Goal: Check status: Check status

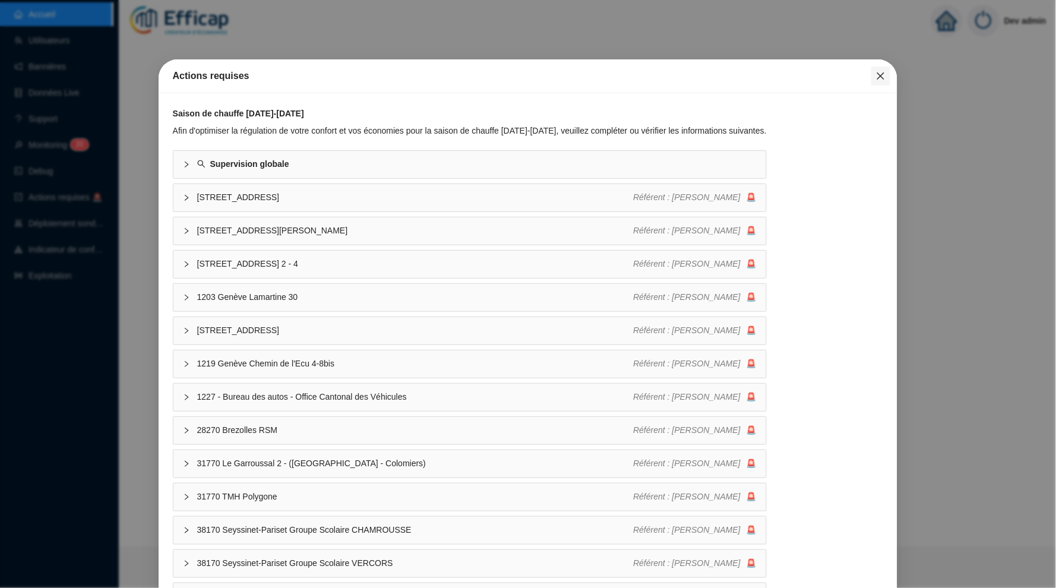
click at [882, 76] on icon "close" at bounding box center [881, 76] width 10 height 10
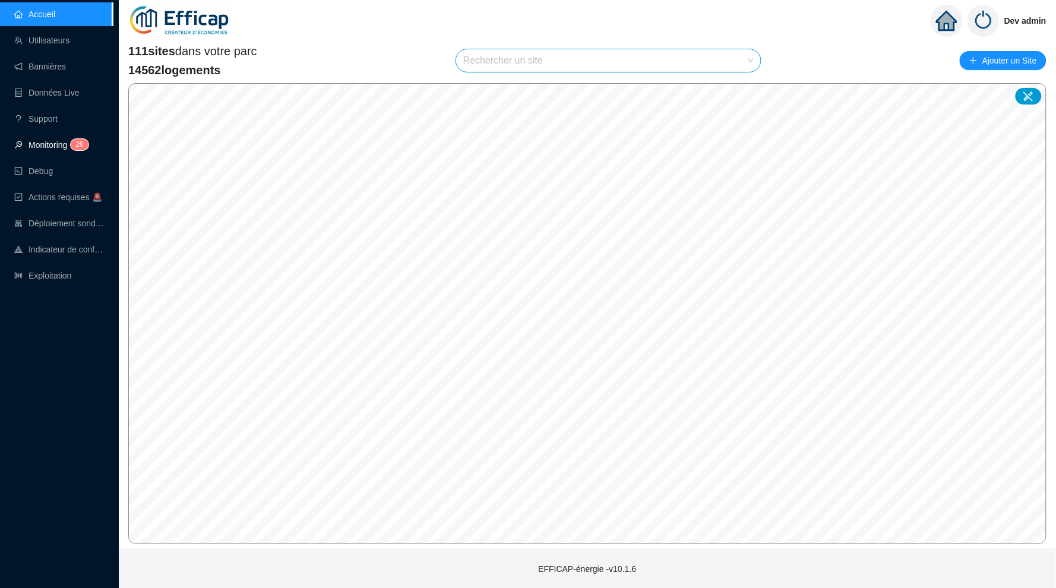
click at [80, 145] on span "2" at bounding box center [77, 144] width 4 height 8
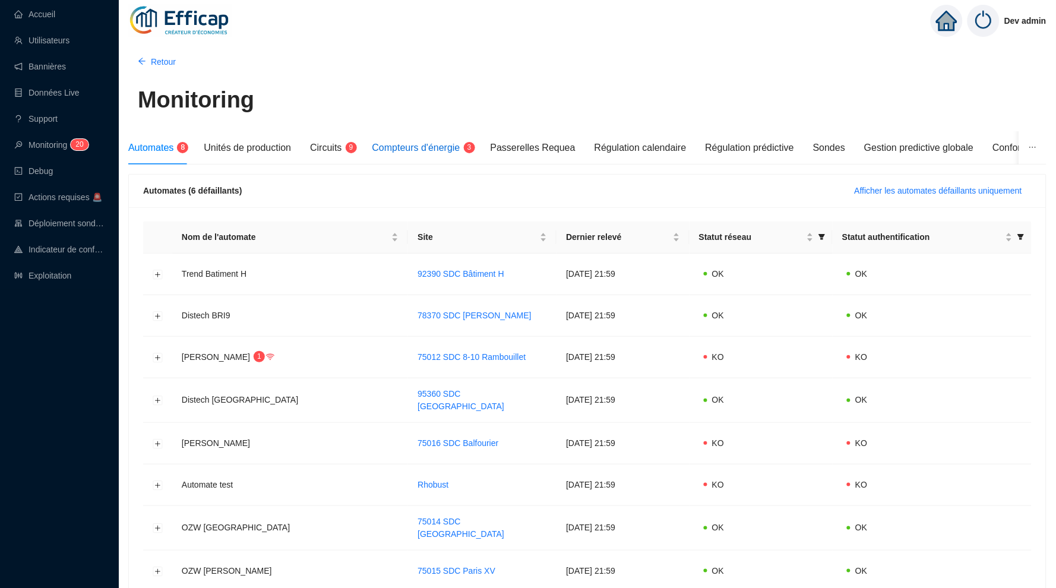
click at [442, 147] on span "Compteurs d'énergie" at bounding box center [416, 148] width 88 height 10
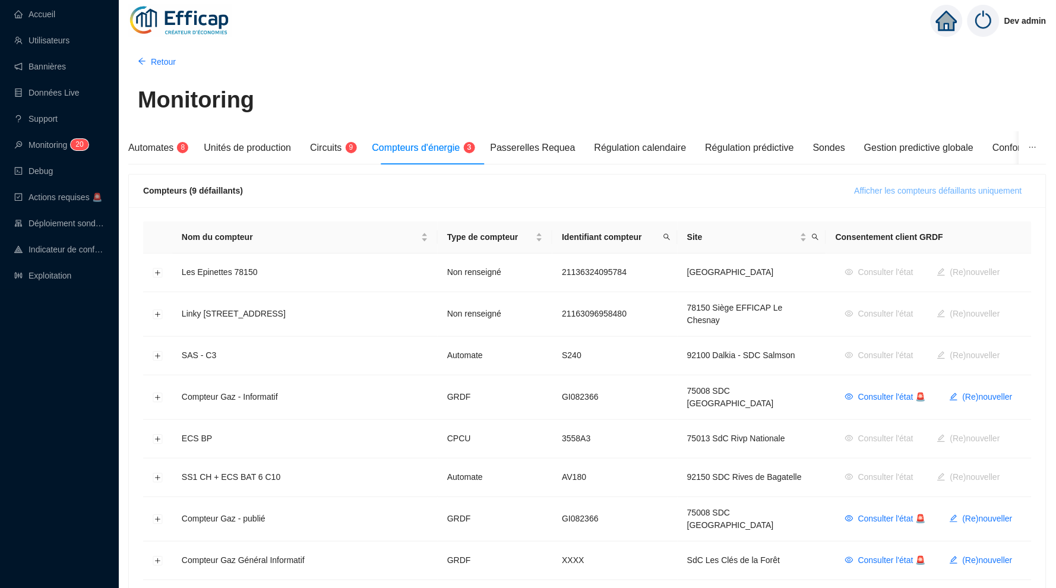
click at [950, 188] on span "Afficher les compteurs défaillants uniquement" at bounding box center [938, 191] width 167 height 12
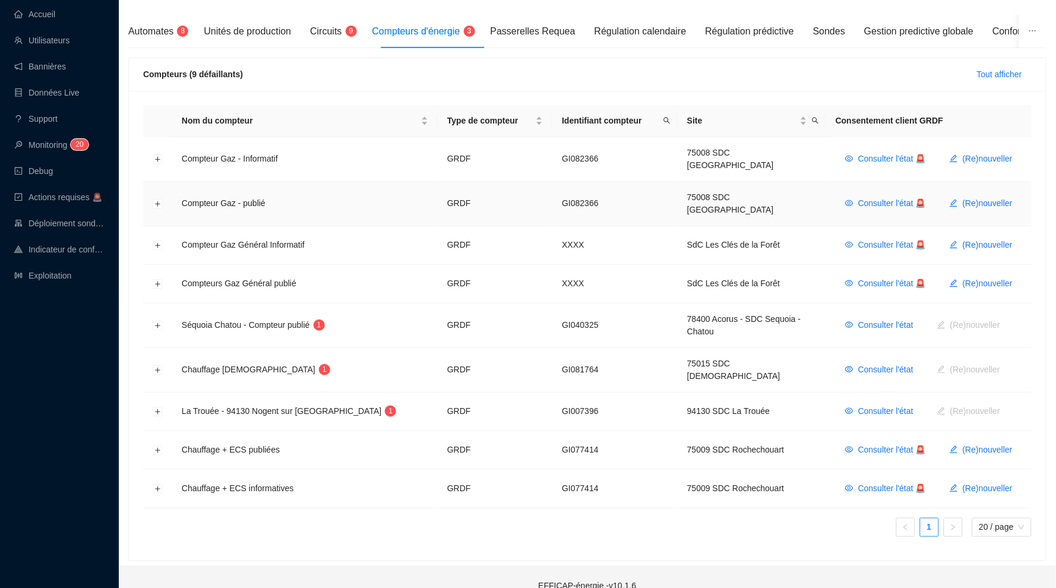
scroll to position [116, 0]
click at [157, 322] on button "Développer la ligne" at bounding box center [158, 327] width 10 height 10
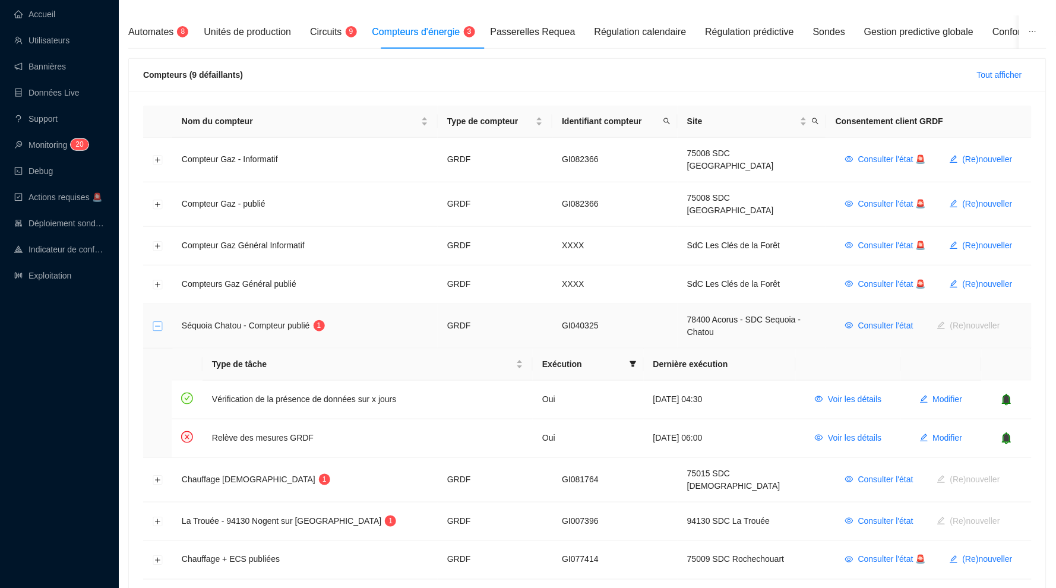
scroll to position [139, 1]
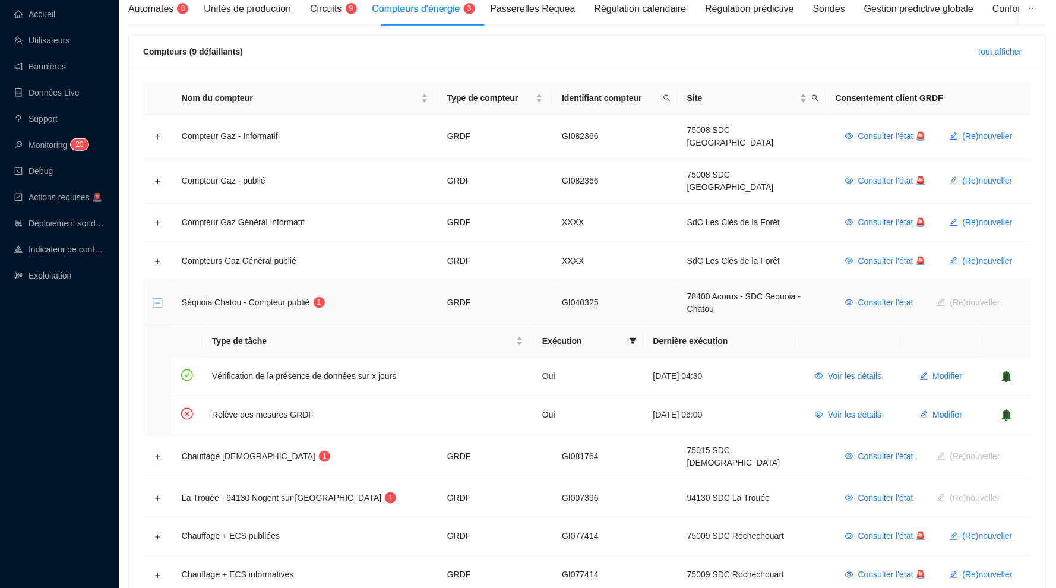
click at [156, 299] on button "Réduire la ligne" at bounding box center [158, 304] width 10 height 10
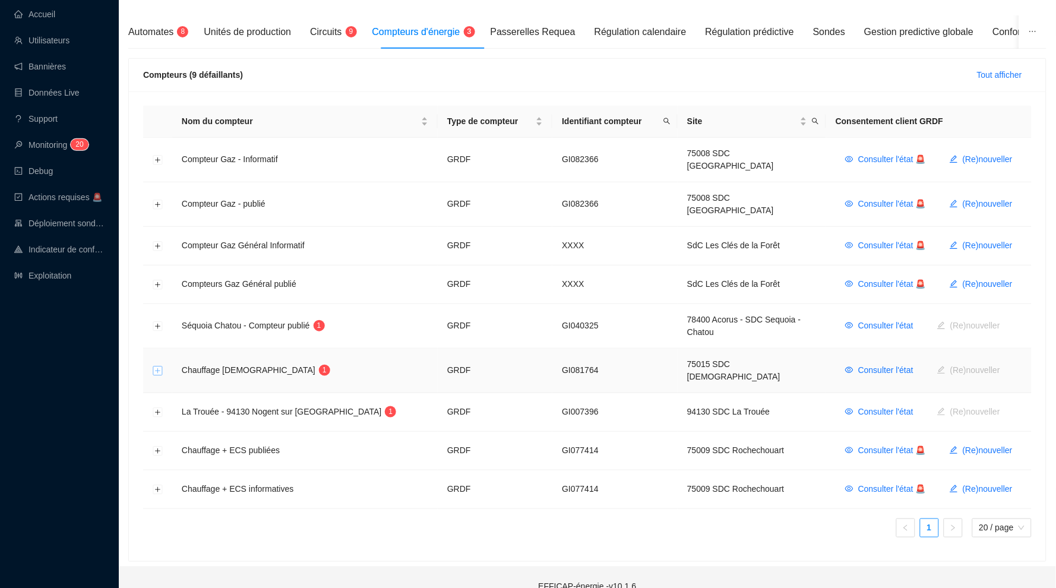
click at [159, 366] on button "Développer la ligne" at bounding box center [158, 371] width 10 height 10
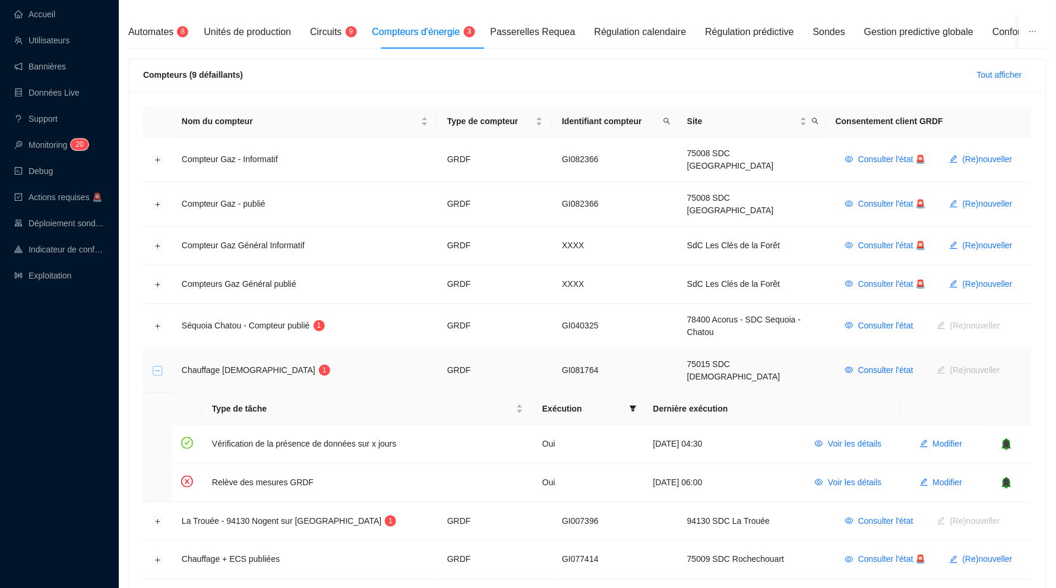
click at [159, 366] on button "Réduire la ligne" at bounding box center [158, 371] width 10 height 10
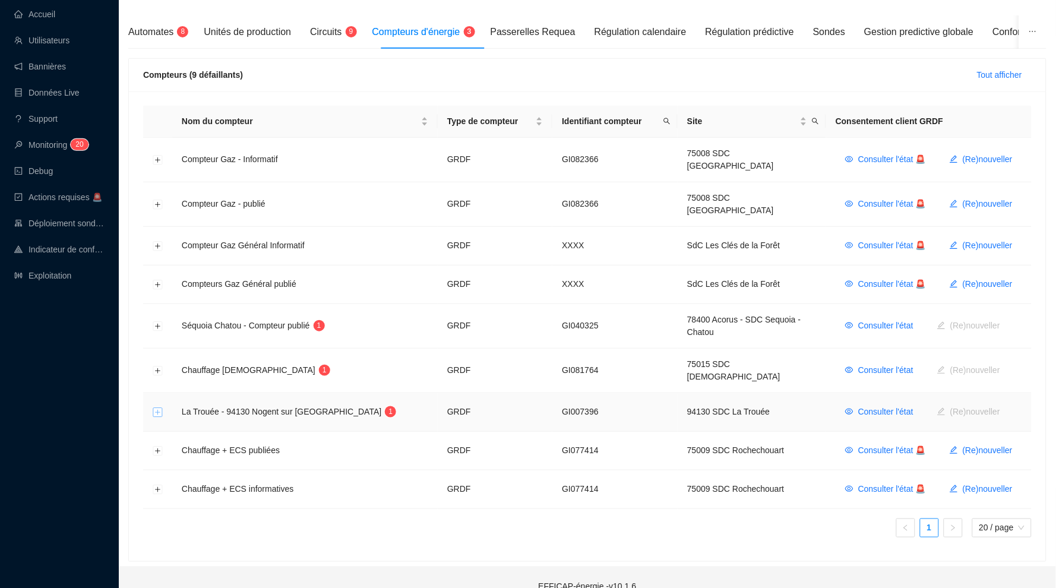
click at [157, 408] on button "Développer la ligne" at bounding box center [158, 413] width 10 height 10
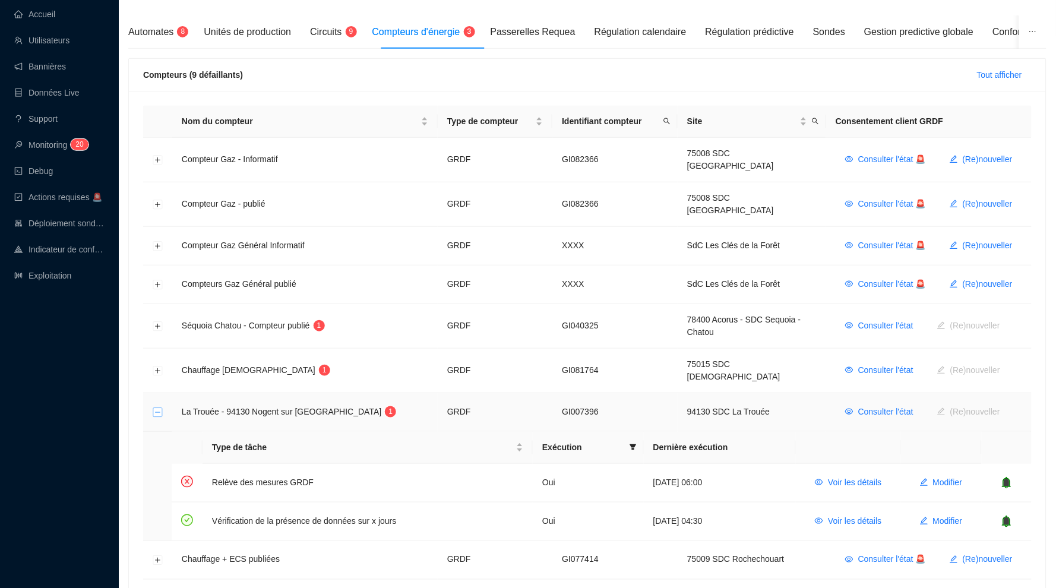
click at [157, 408] on button "Réduire la ligne" at bounding box center [158, 413] width 10 height 10
